Goal: Book appointment/travel/reservation

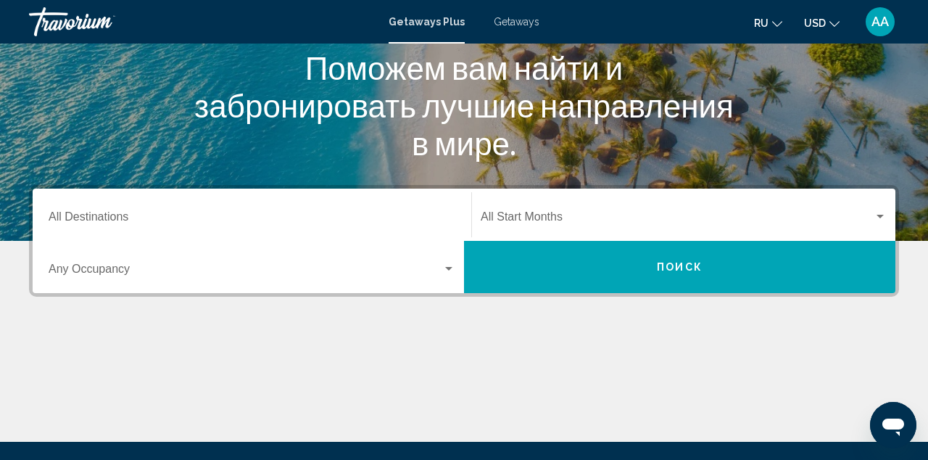
click at [391, 219] on input "Destination All Destinations" at bounding box center [252, 219] width 407 height 13
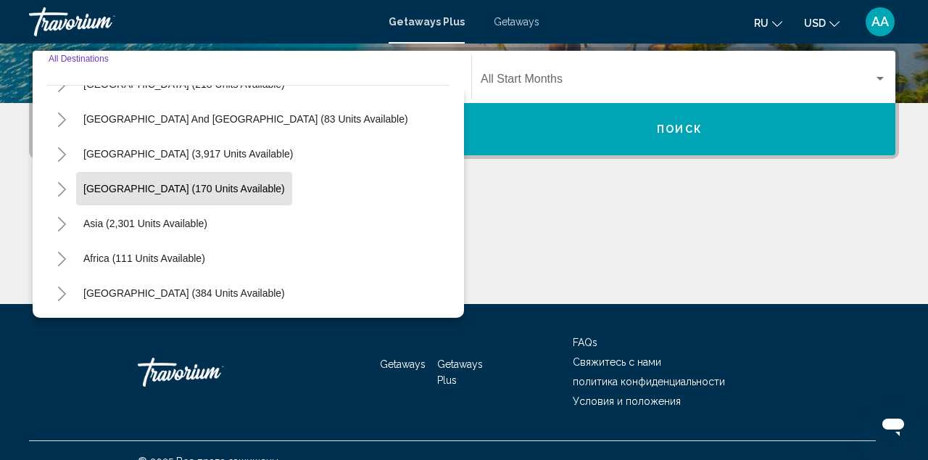
scroll to position [235, 0]
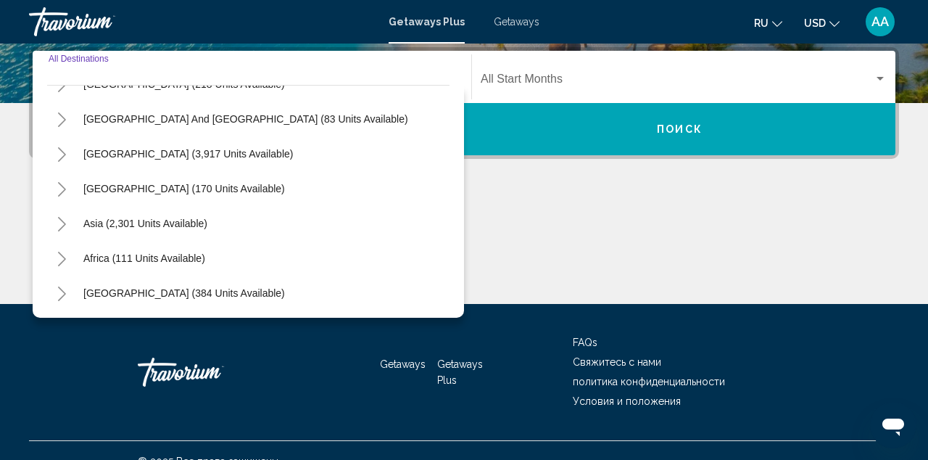
click at [67, 224] on icon "Toggle Asia (2,301 units available)" at bounding box center [62, 224] width 11 height 15
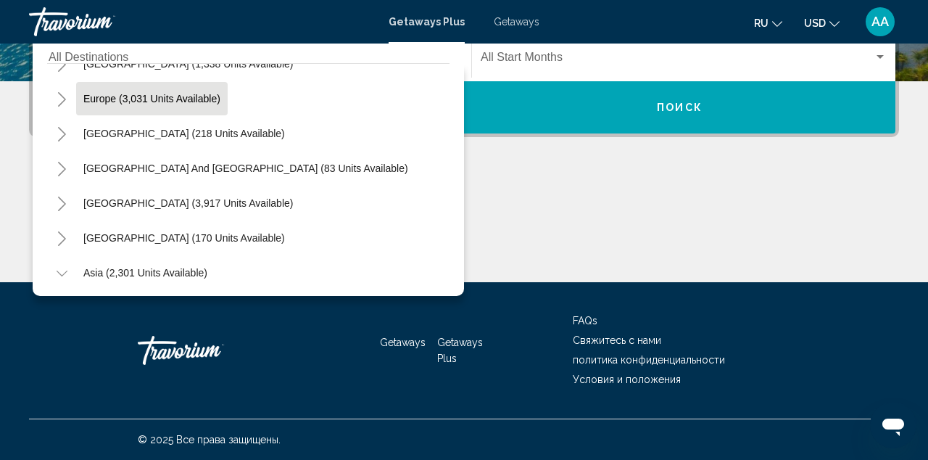
scroll to position [167, 0]
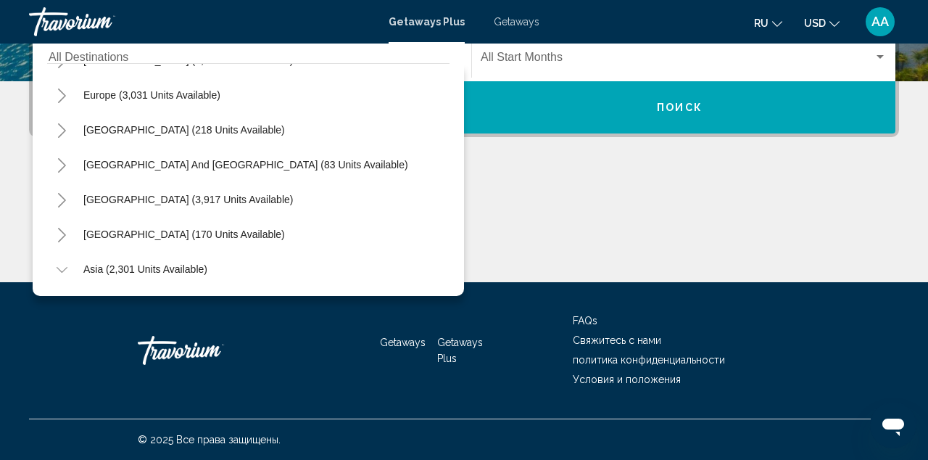
click at [64, 96] on icon "Toggle Europe (3,031 units available)" at bounding box center [62, 95] width 8 height 15
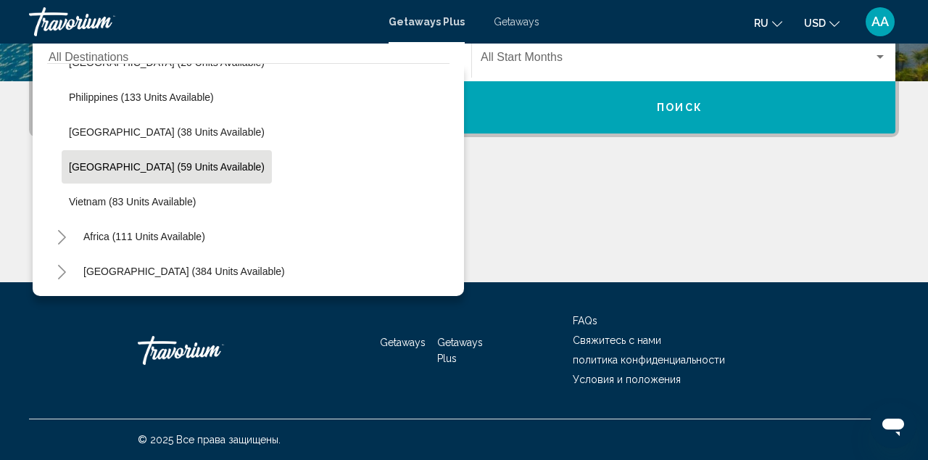
scroll to position [1279, 0]
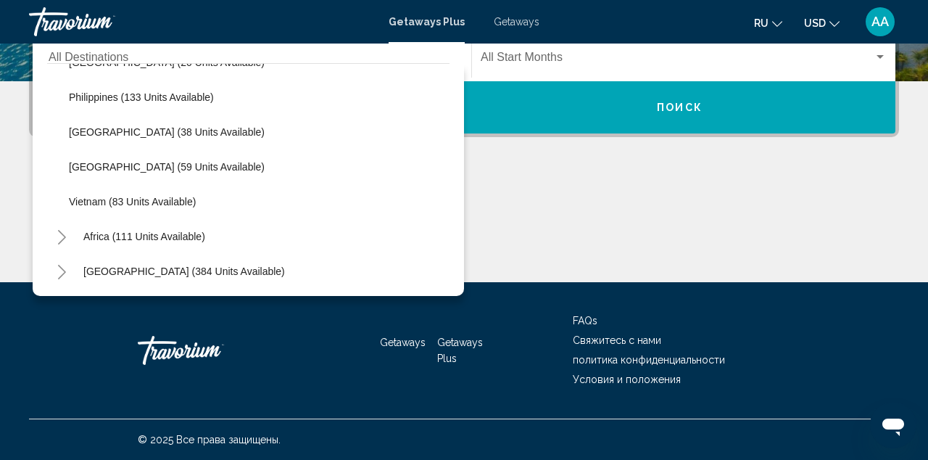
click at [65, 264] on button "Toggle Middle East (384 units available)" at bounding box center [61, 271] width 29 height 29
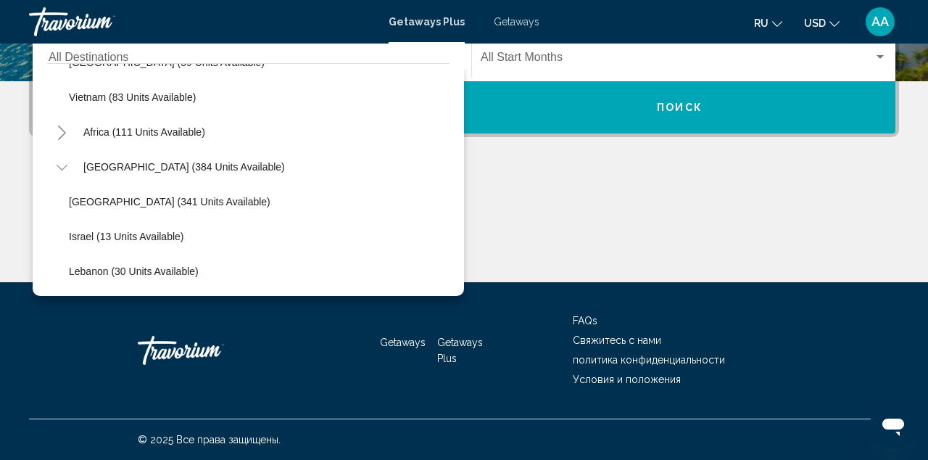
scroll to position [354, 0]
click at [518, 25] on span "Getaways" at bounding box center [517, 22] width 46 height 12
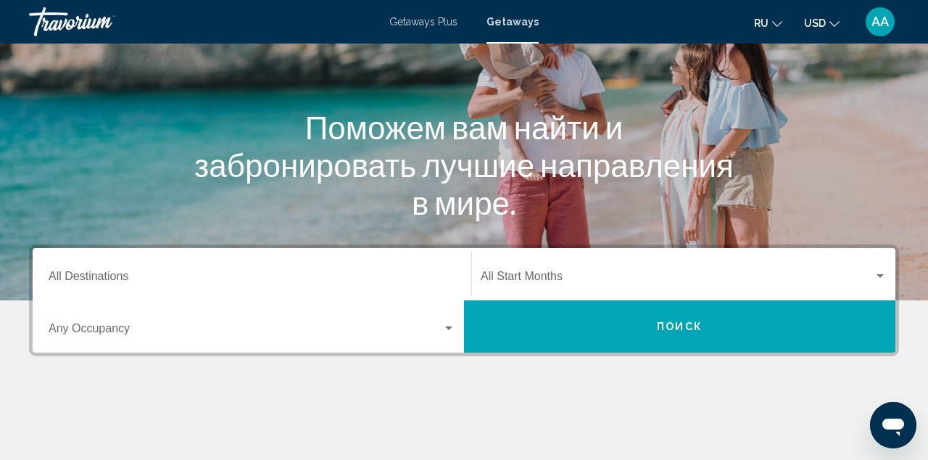
click at [294, 275] on input "Destination All Destinations" at bounding box center [252, 279] width 407 height 13
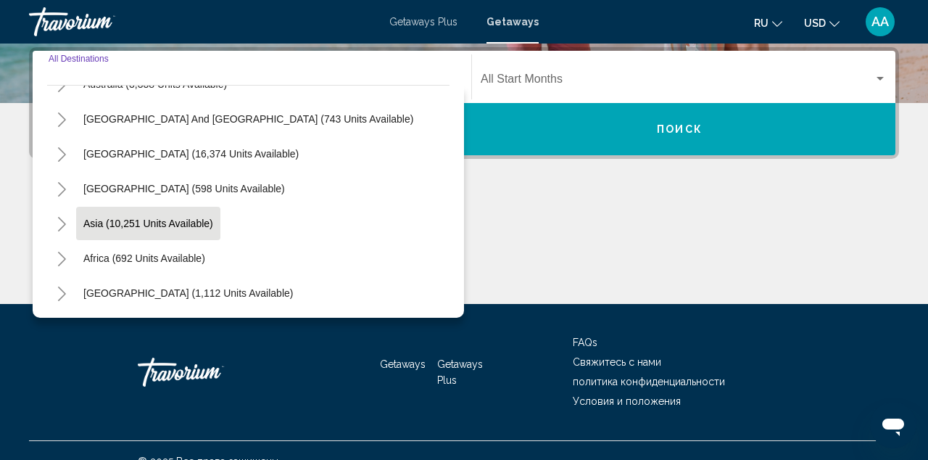
scroll to position [235, 0]
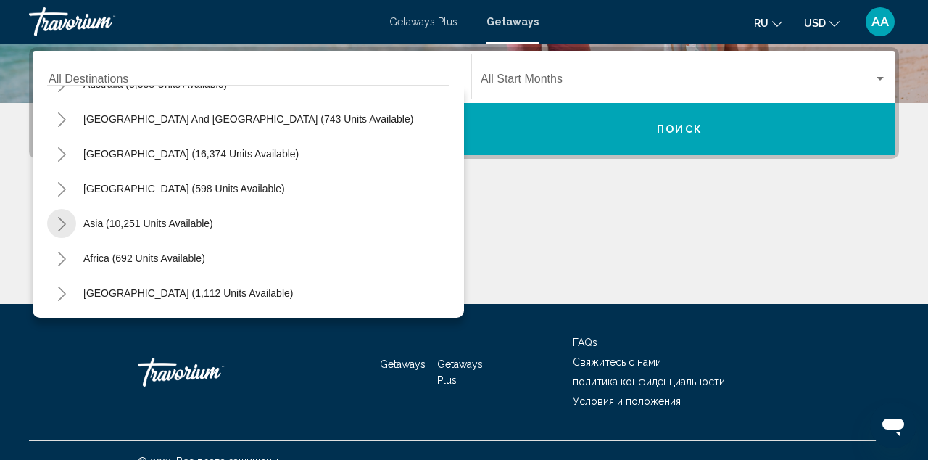
click at [70, 220] on button "Toggle Asia (10,251 units available)" at bounding box center [61, 223] width 29 height 29
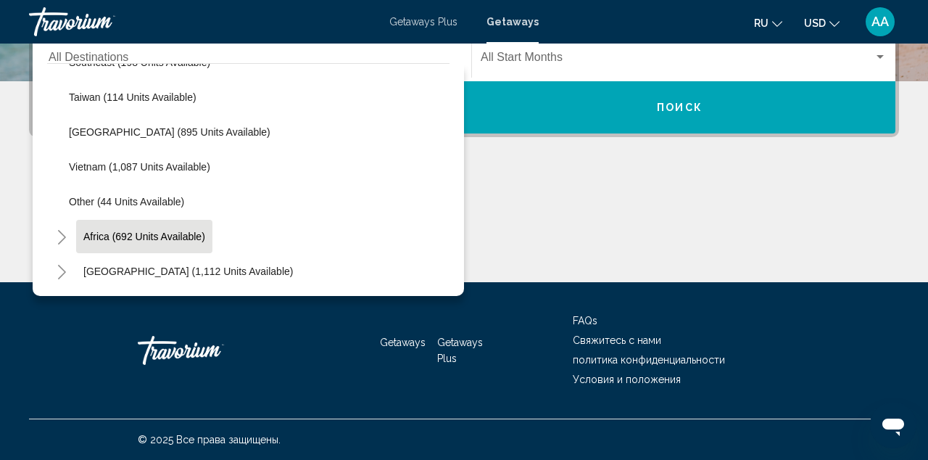
scroll to position [354, 0]
click at [63, 277] on icon "Toggle Middle East (1,112 units available)" at bounding box center [62, 272] width 11 height 15
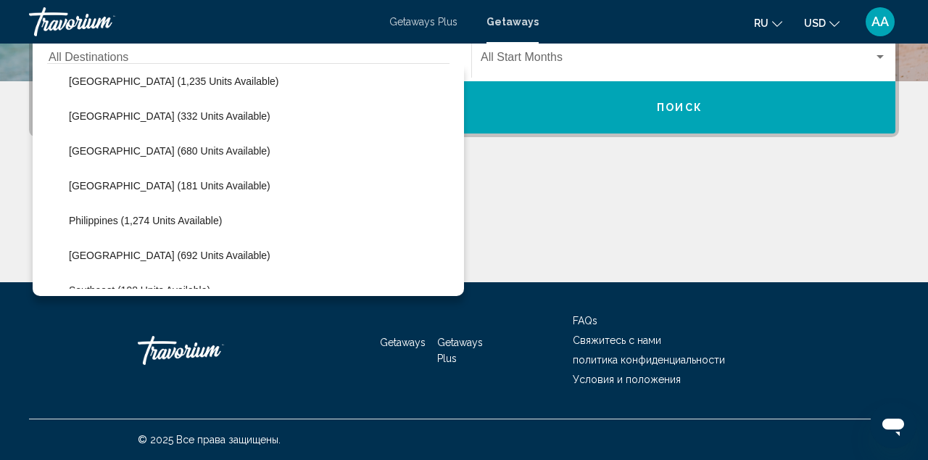
scroll to position [526, 0]
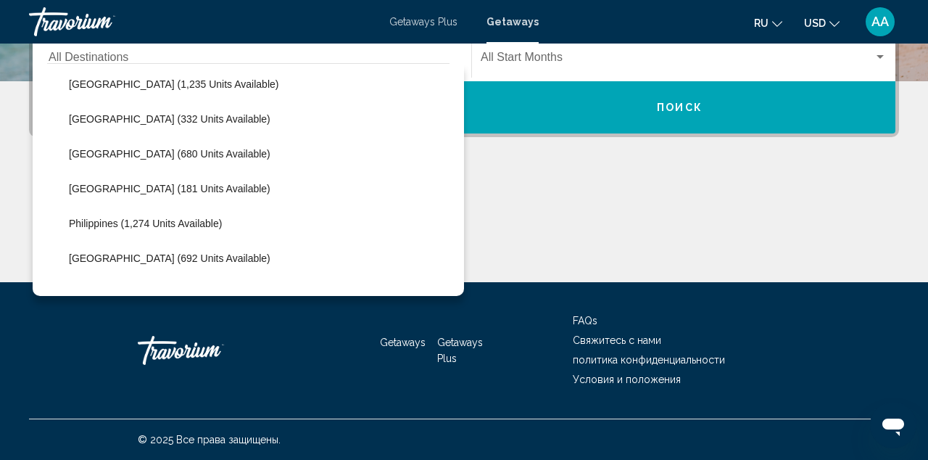
click at [532, 229] on div "Main content" at bounding box center [464, 227] width 870 height 109
